Goal: Task Accomplishment & Management: Manage account settings

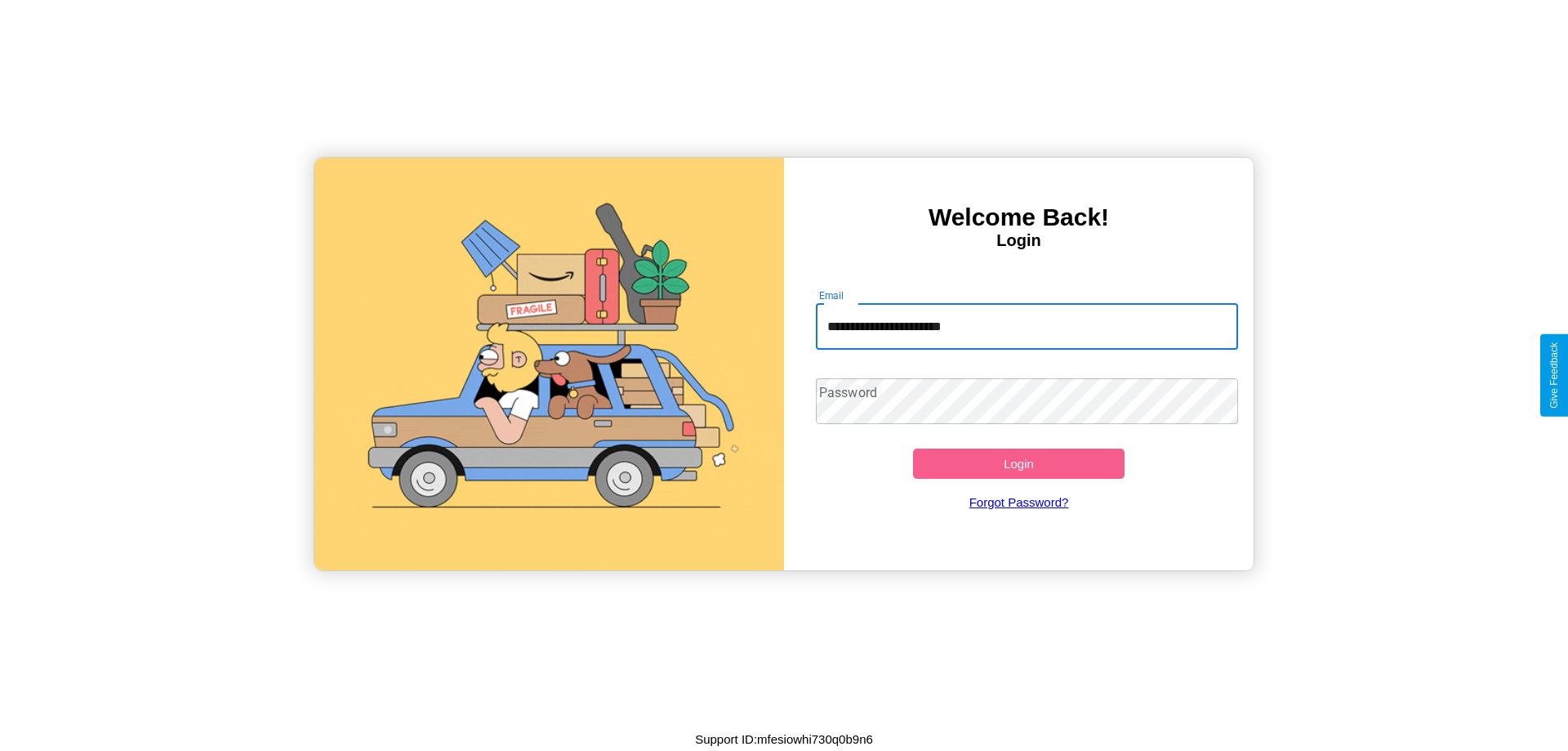
type input "**********"
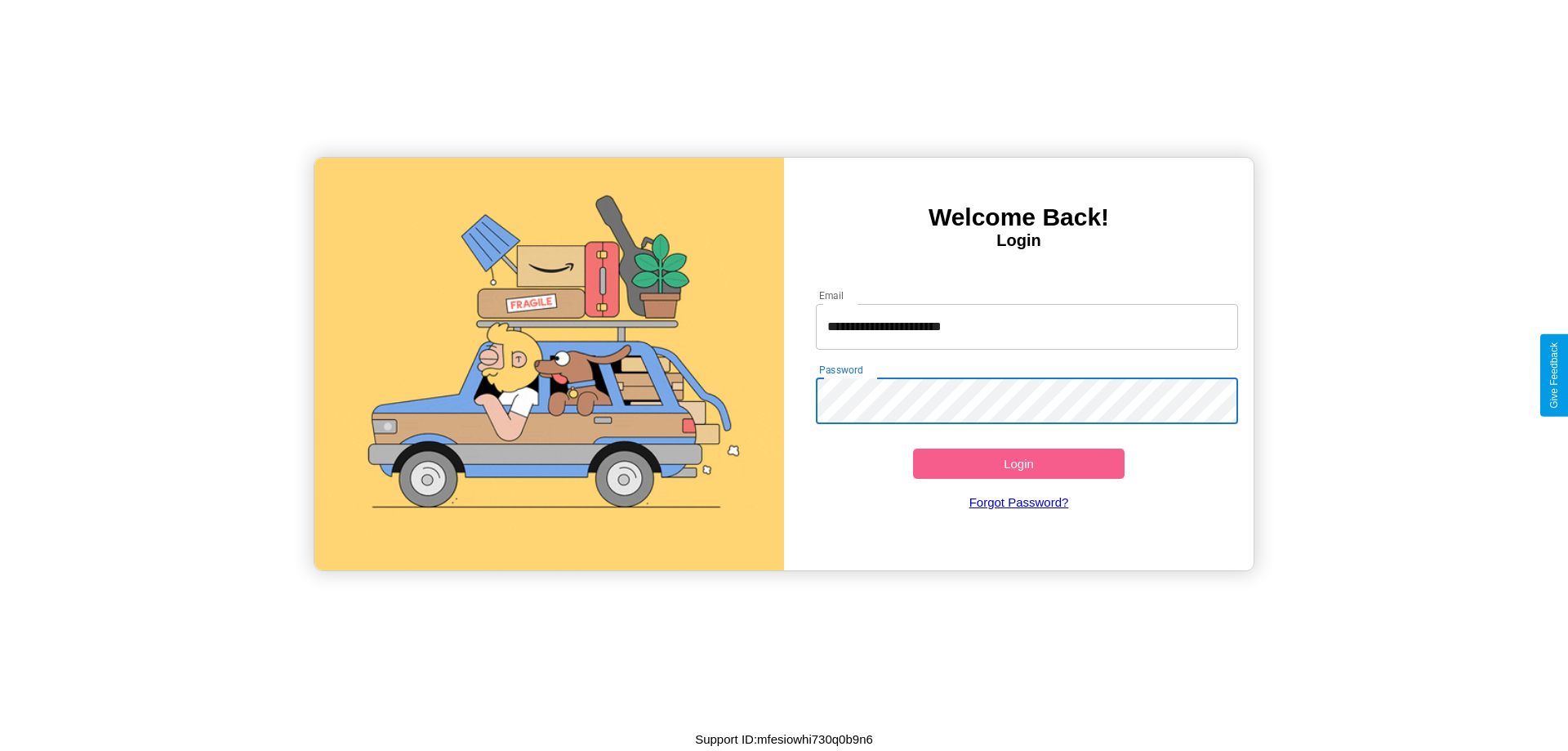
click at [1018, 463] on button "Login" at bounding box center [1018, 463] width 212 height 30
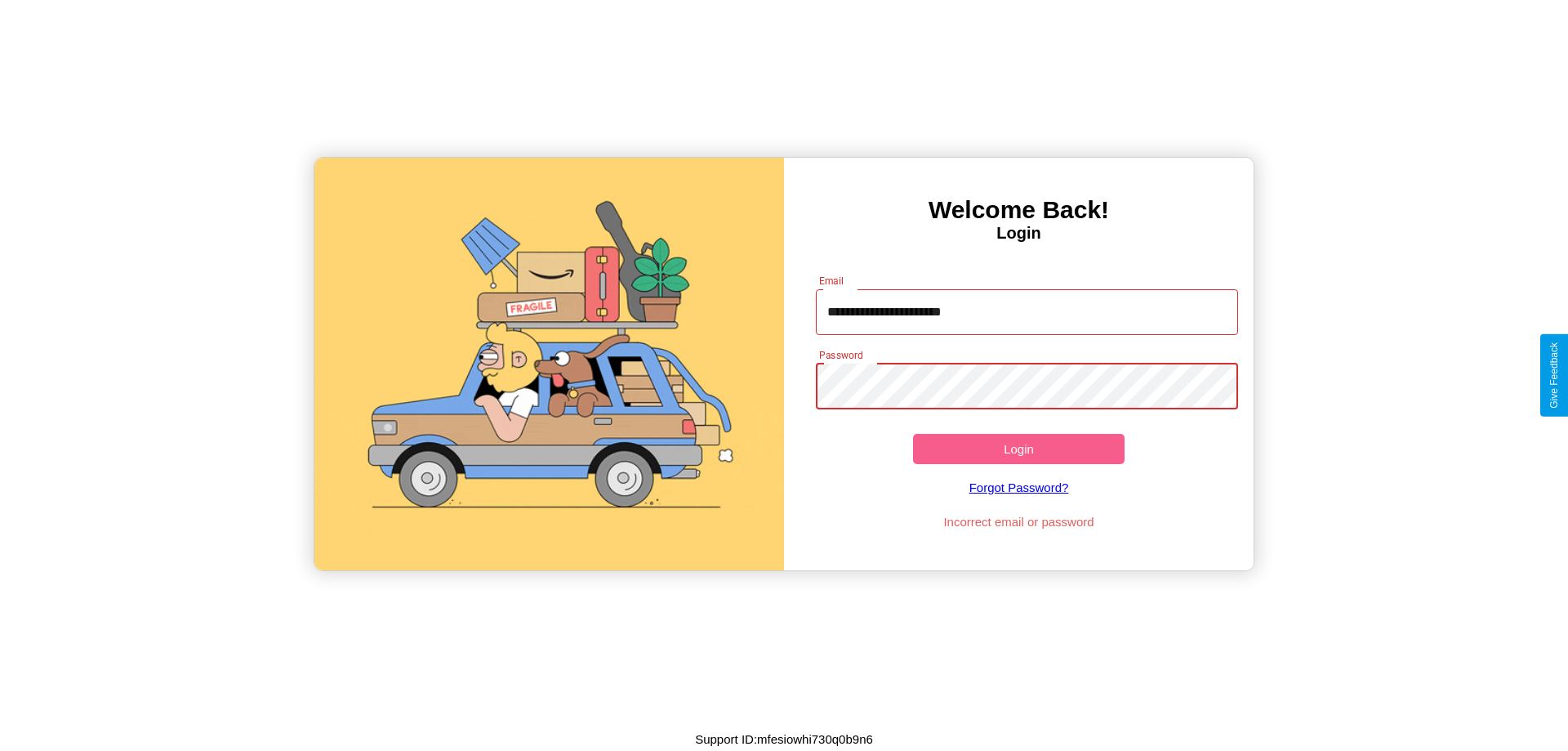
click at [1018, 448] on button "Login" at bounding box center [1018, 449] width 212 height 30
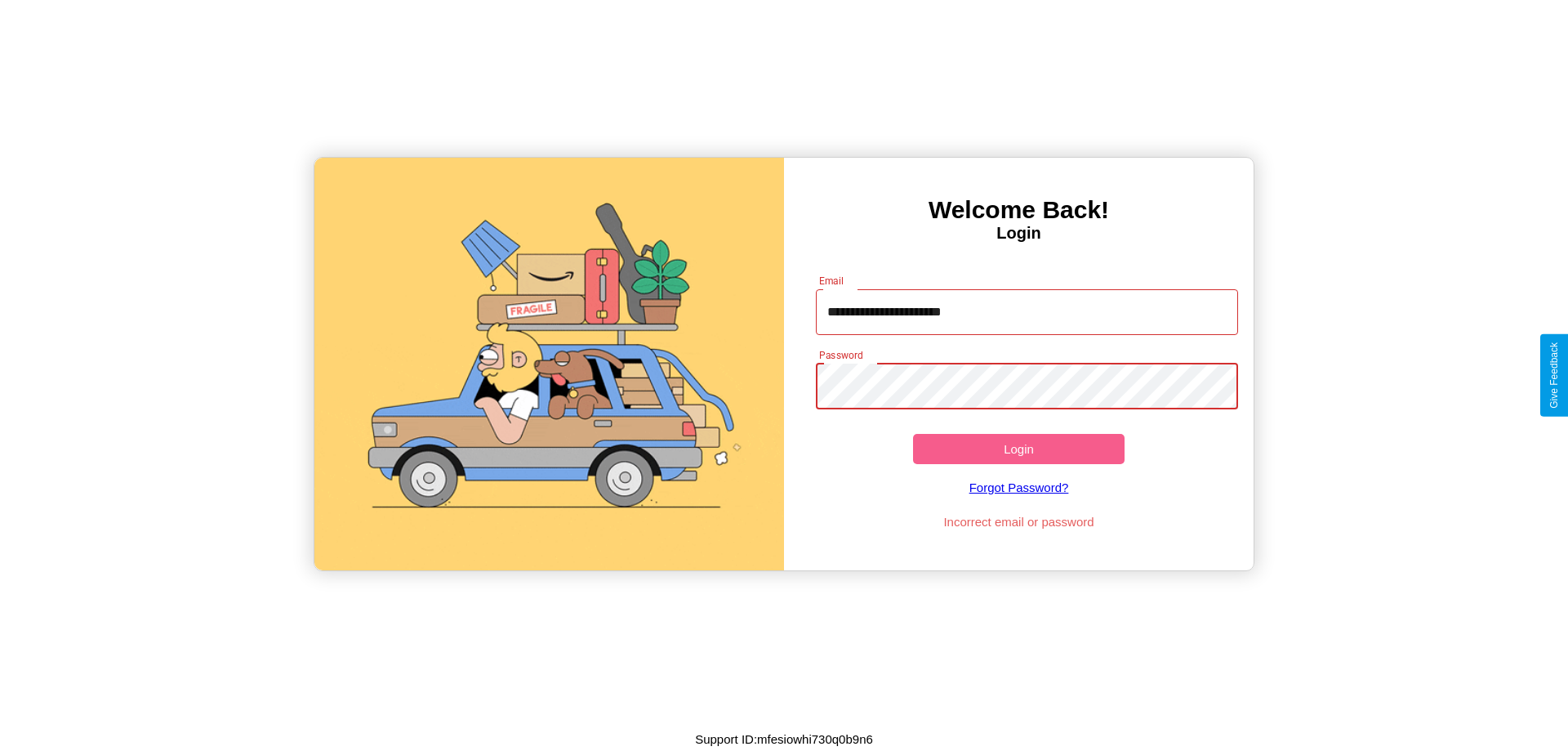
click at [1018, 448] on button "Login" at bounding box center [1018, 449] width 212 height 30
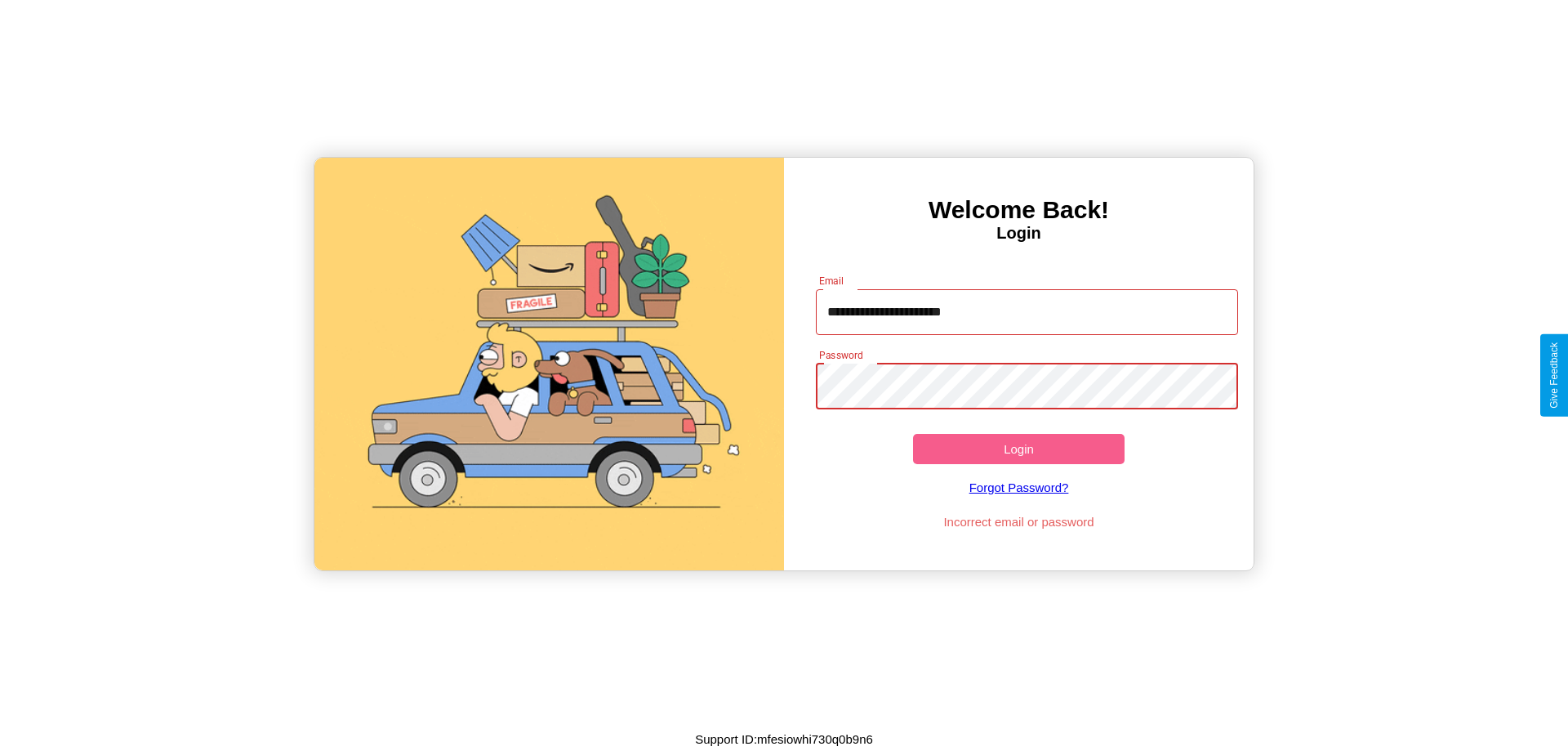
click at [1018, 448] on button "Login" at bounding box center [1018, 449] width 212 height 30
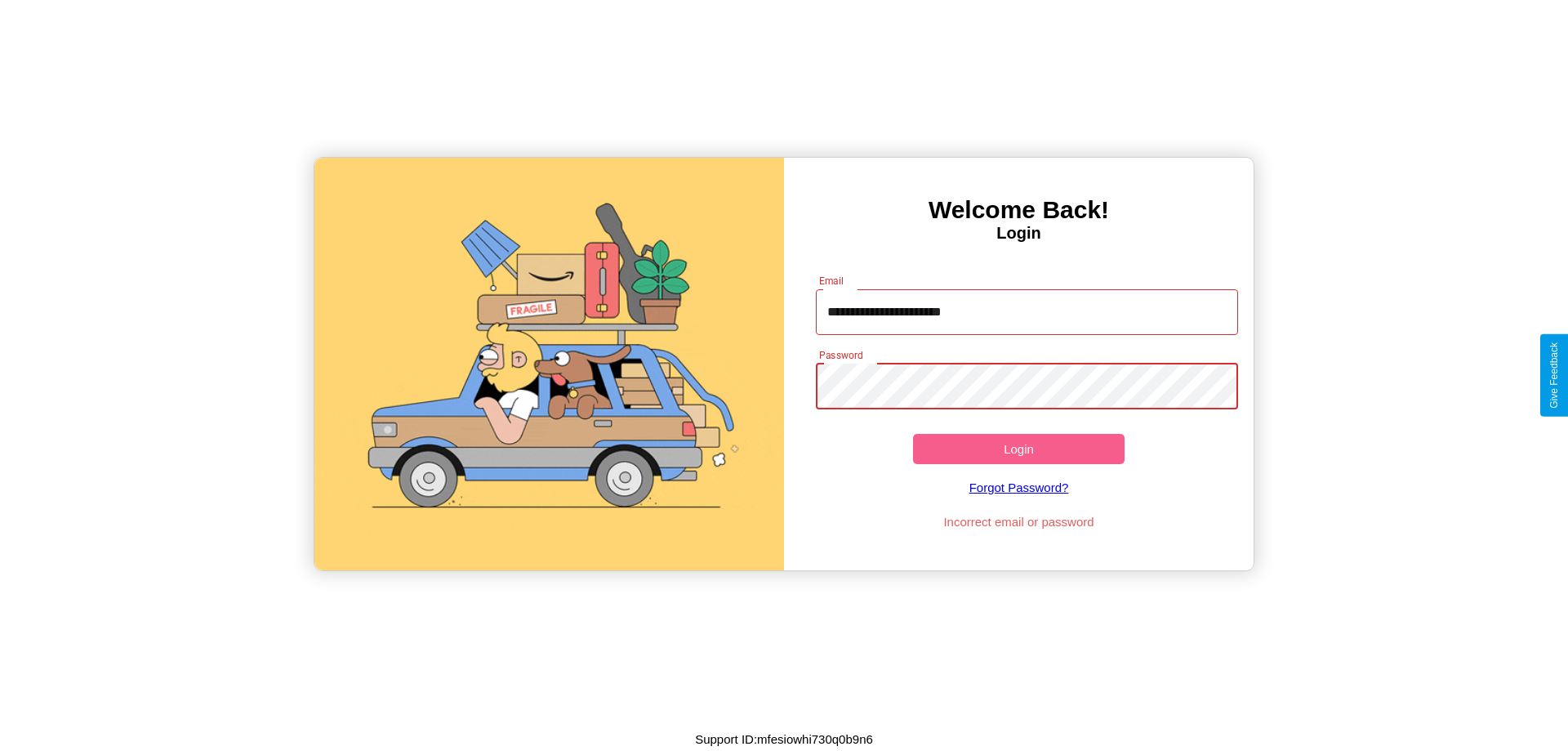
click at [1018, 448] on button "Login" at bounding box center [1018, 449] width 212 height 30
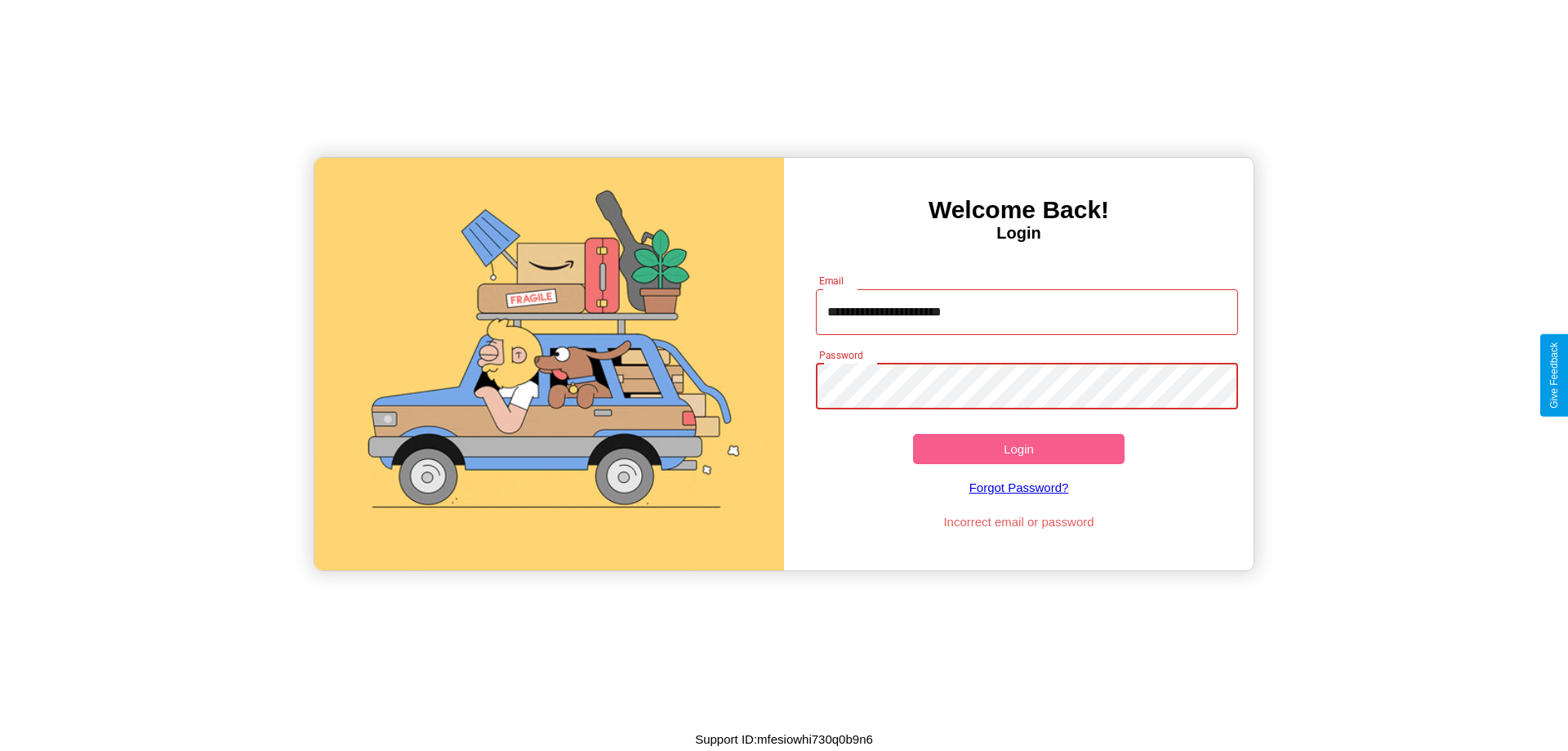
click at [1018, 448] on button "Login" at bounding box center [1018, 449] width 212 height 30
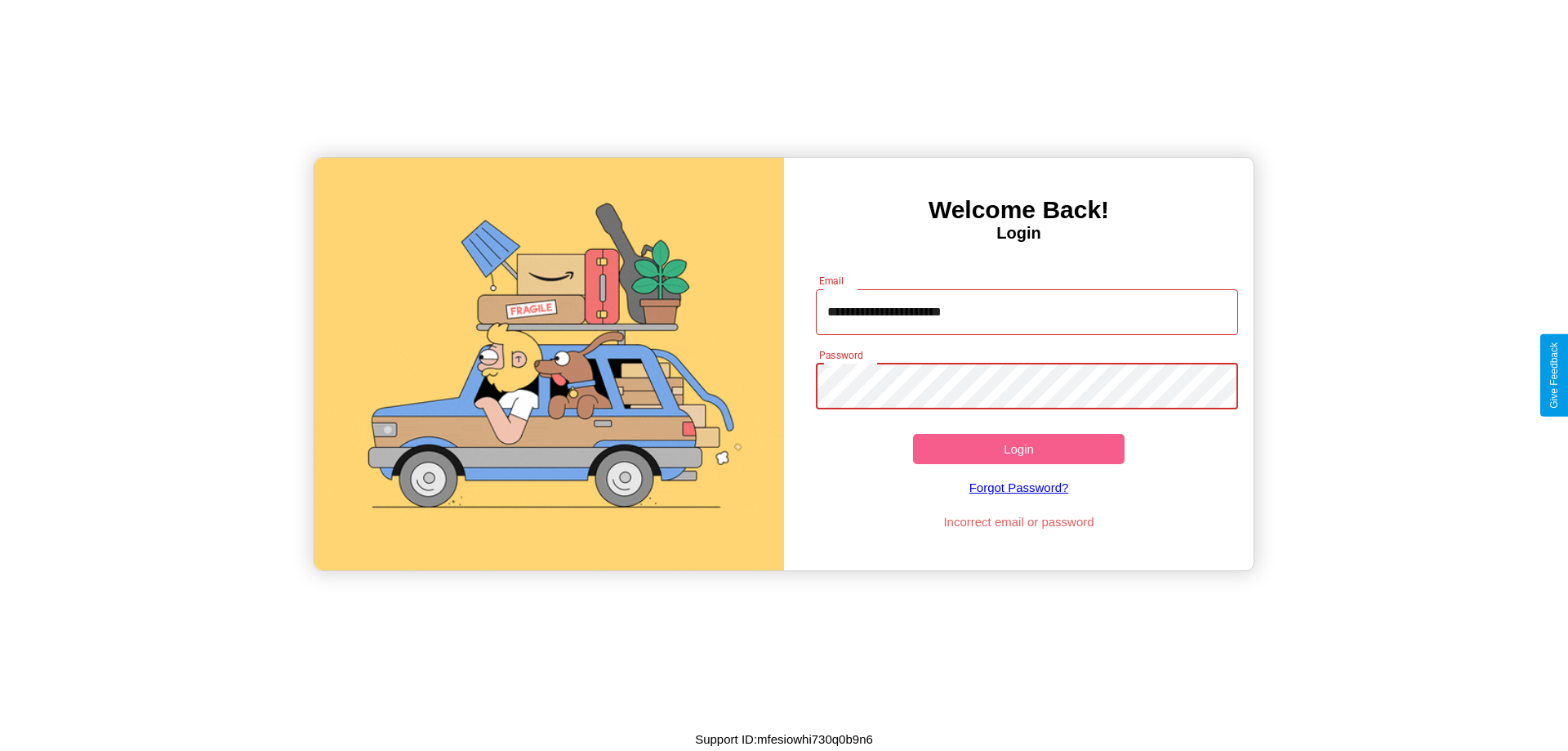
click at [1018, 448] on button "Login" at bounding box center [1018, 449] width 212 height 30
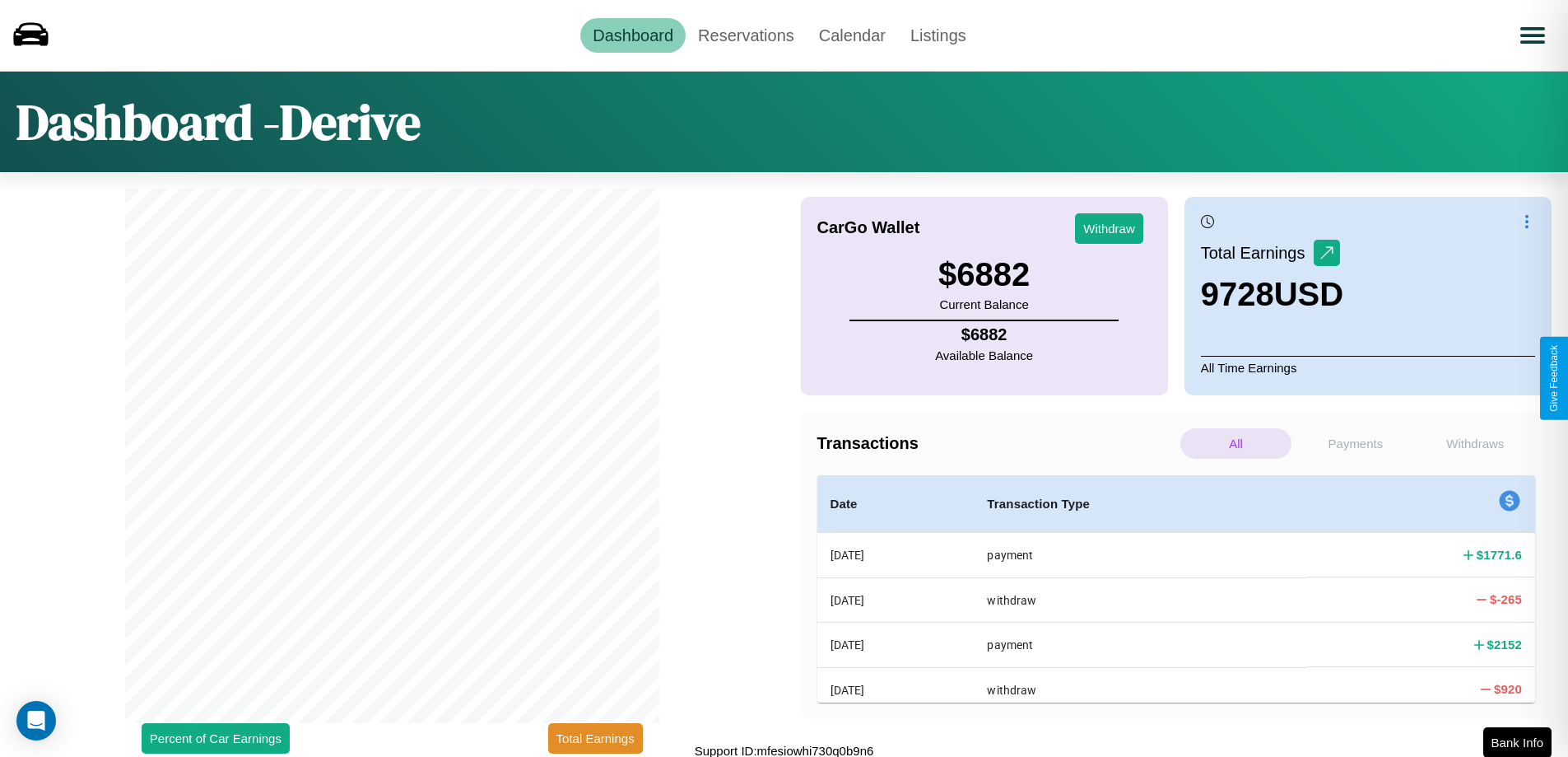
scroll to position [5, 0]
